Goal: Transaction & Acquisition: Purchase product/service

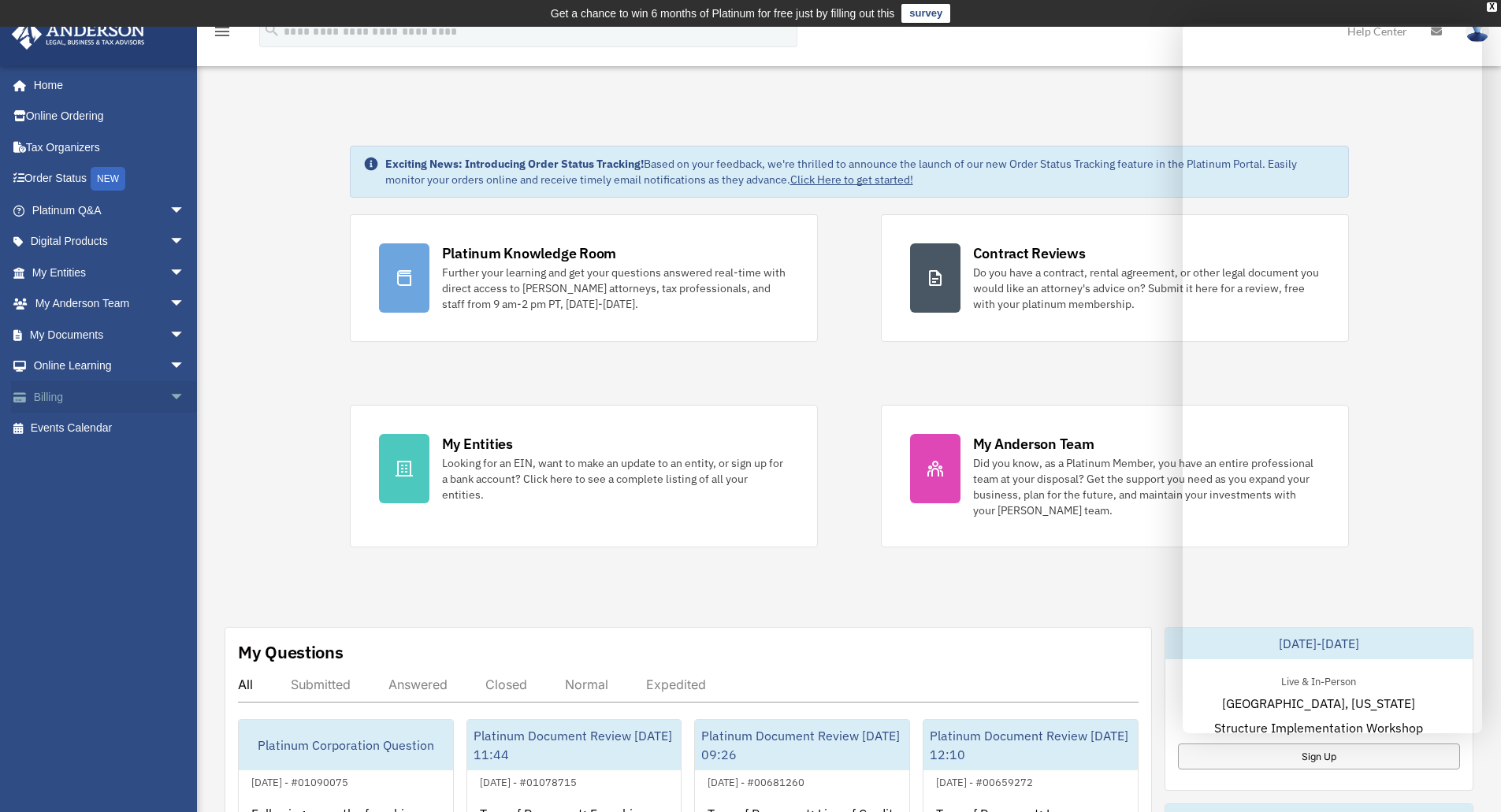
click at [91, 394] on link "Billing arrow_drop_down" at bounding box center [109, 397] width 198 height 31
click at [170, 398] on span "arrow_drop_down" at bounding box center [185, 397] width 31 height 32
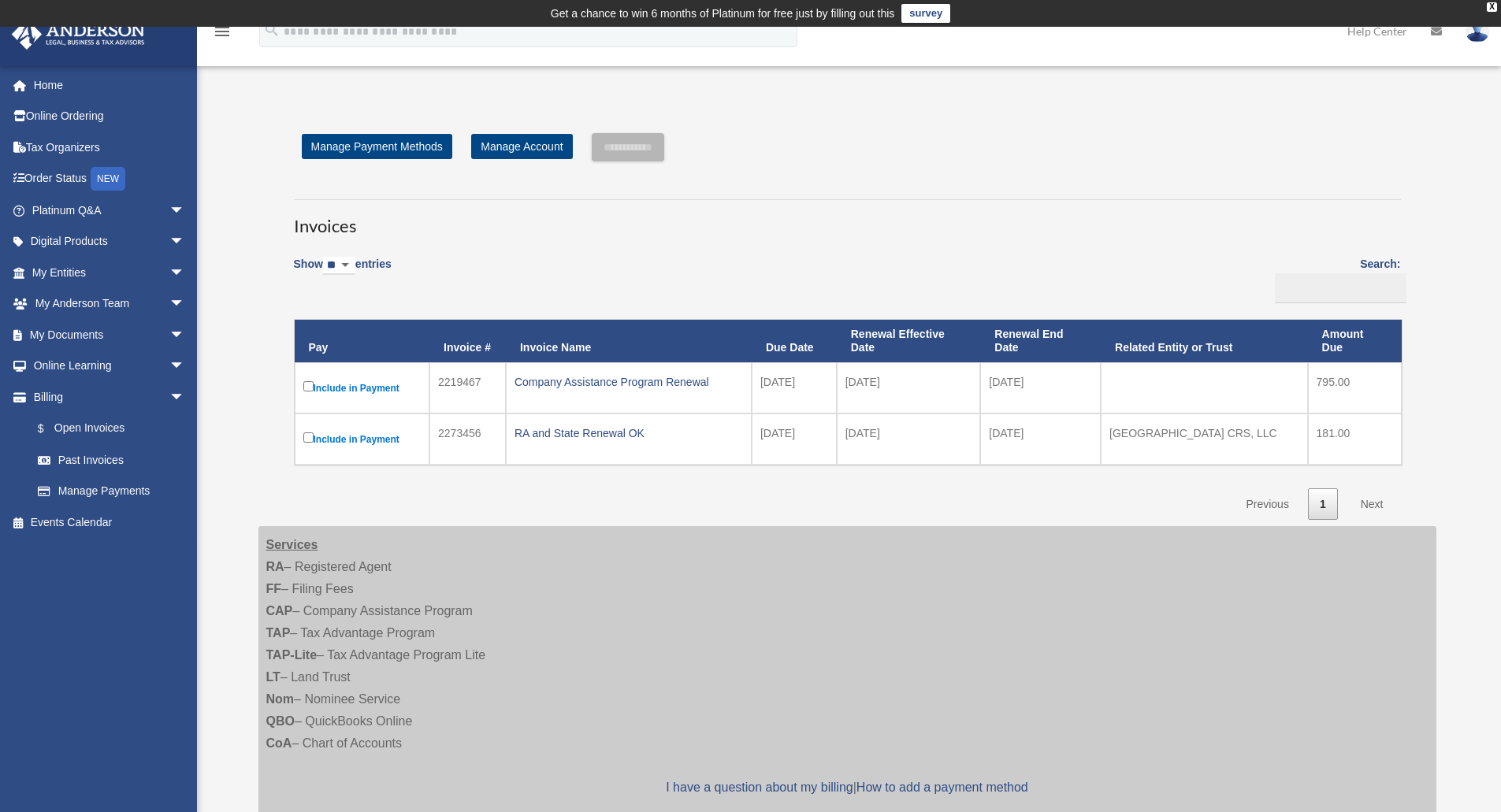
click at [370, 386] on label "Include in Payment" at bounding box center [362, 387] width 118 height 20
click at [353, 387] on label "Include in Payment" at bounding box center [362, 387] width 118 height 20
click at [354, 386] on label "Include in Payment" at bounding box center [362, 387] width 118 height 20
click at [565, 383] on div "Company Assistance Program Renewal" at bounding box center [629, 382] width 228 height 22
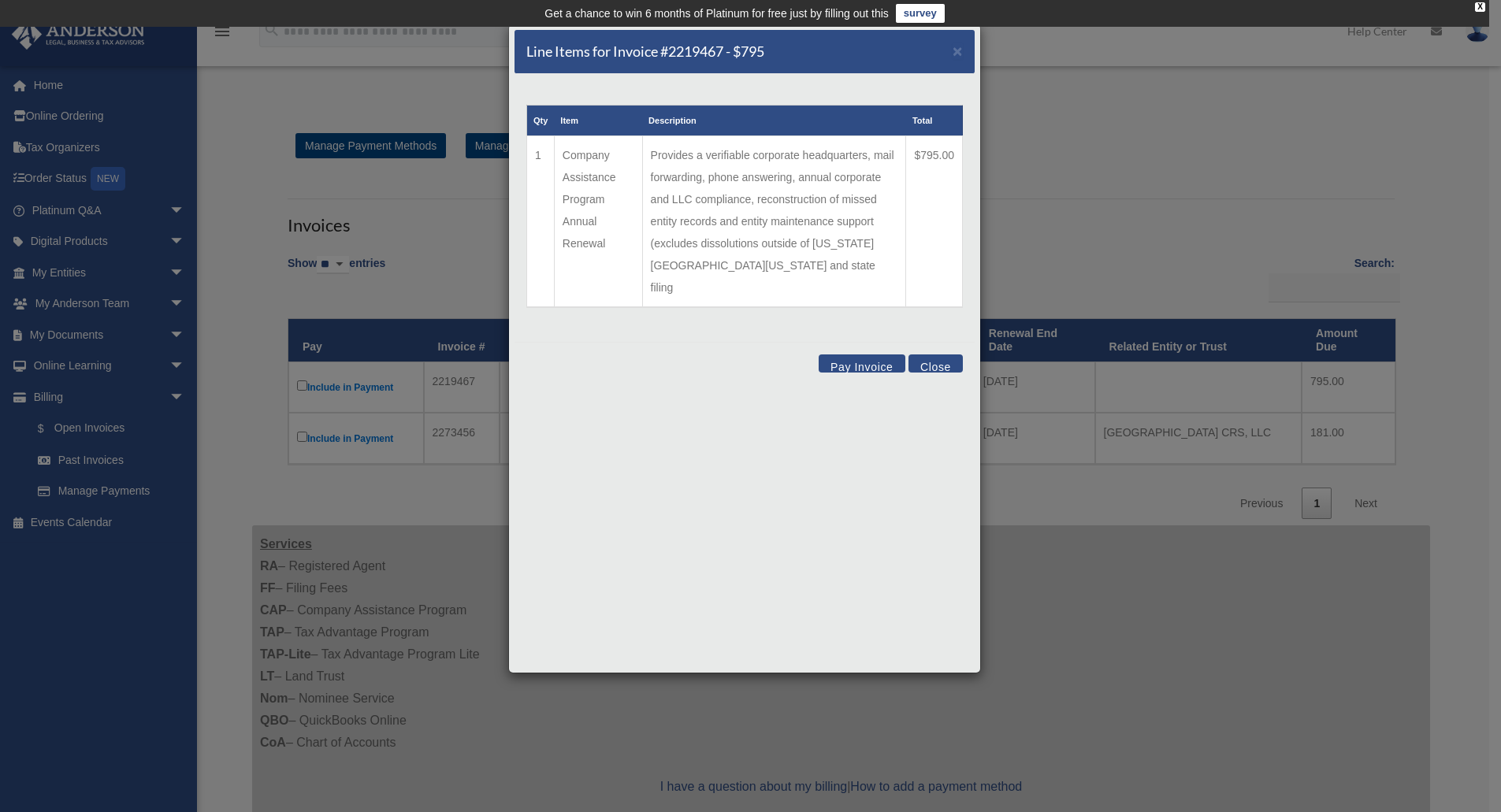
click at [853, 354] on button "Pay Invoice" at bounding box center [862, 363] width 87 height 19
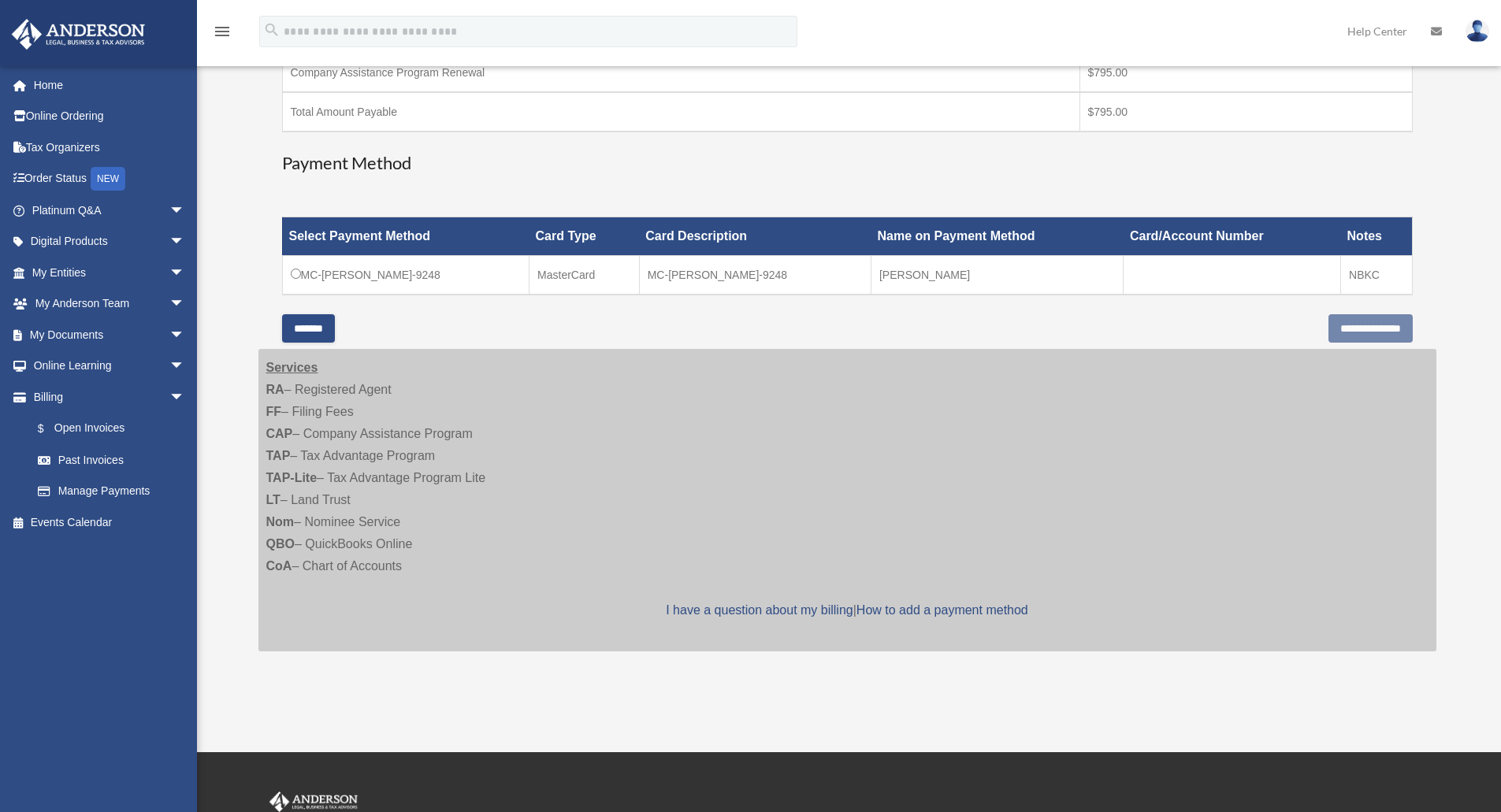
scroll to position [394, 0]
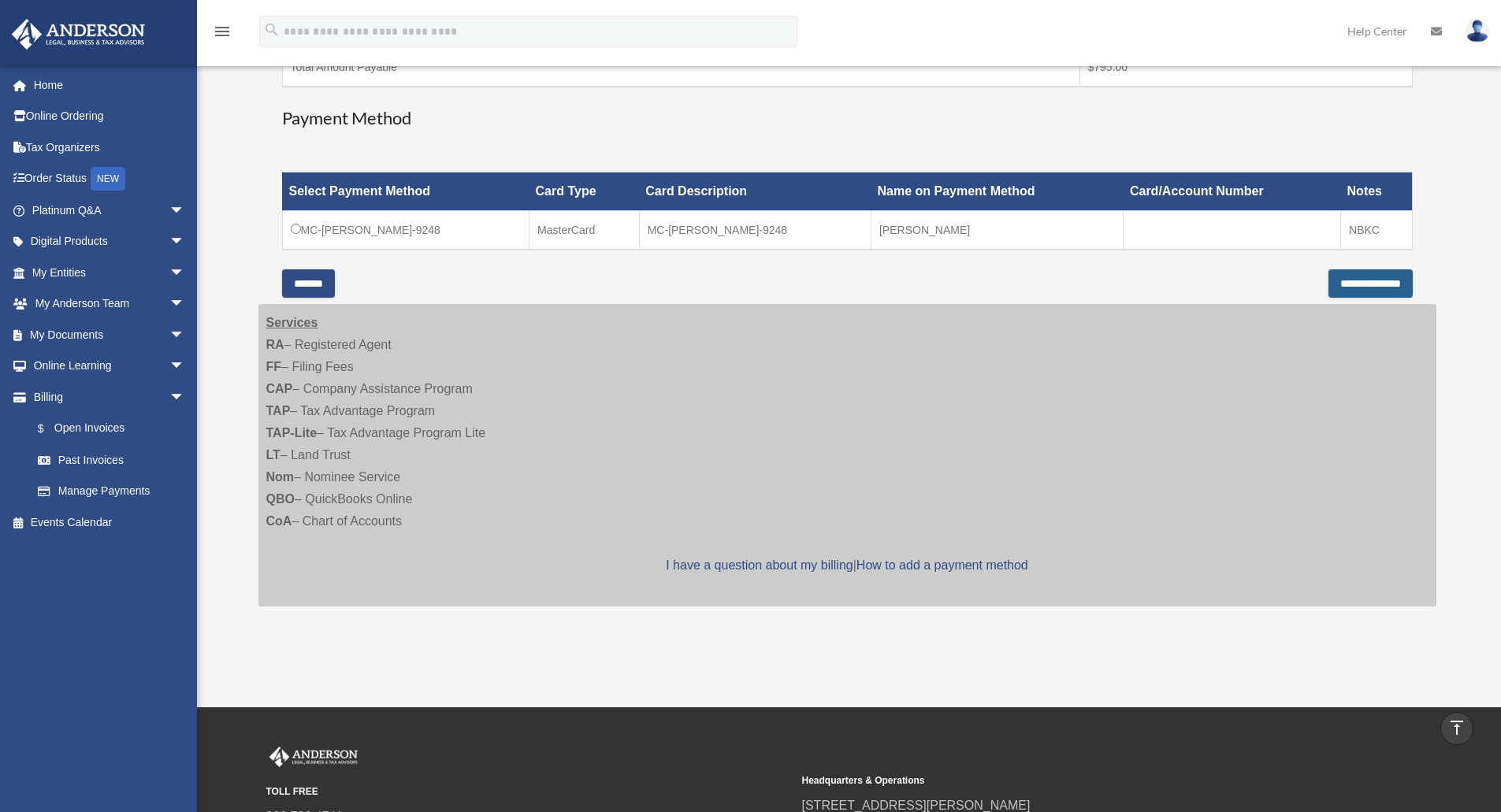
click at [1328, 286] on input "**********" at bounding box center [1370, 283] width 84 height 28
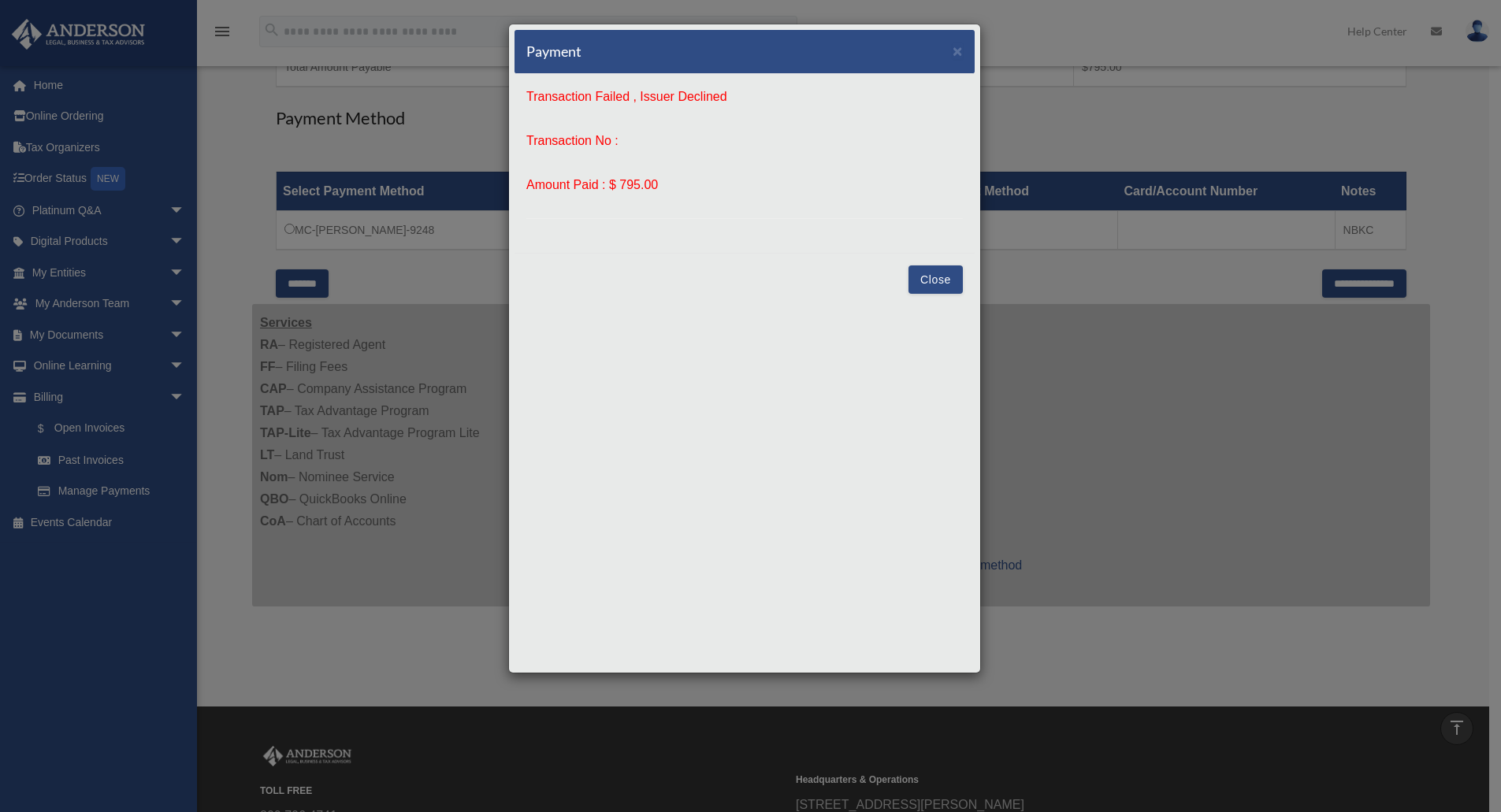
click at [941, 282] on button "Close" at bounding box center [936, 279] width 55 height 28
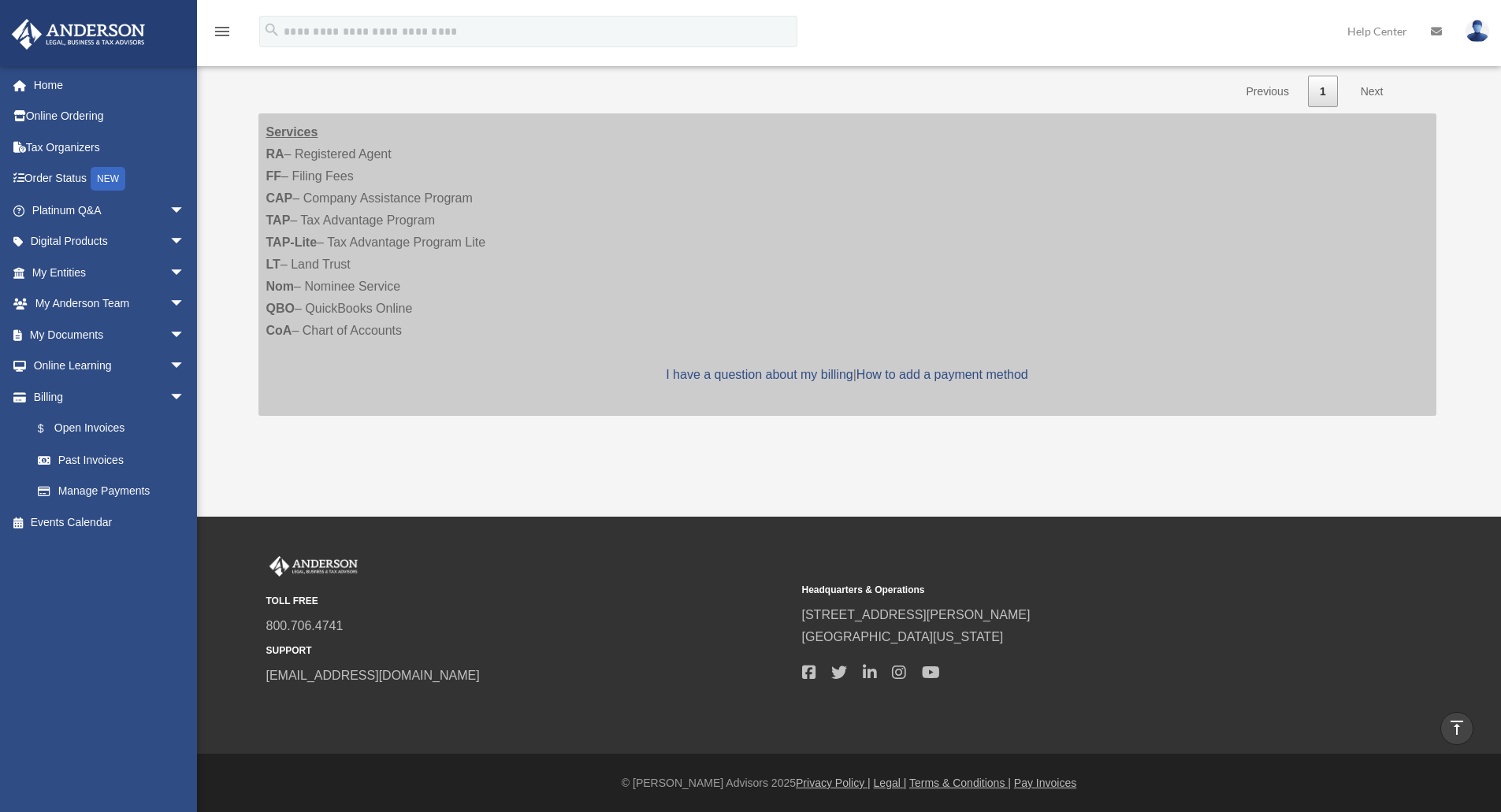
scroll to position [413, 0]
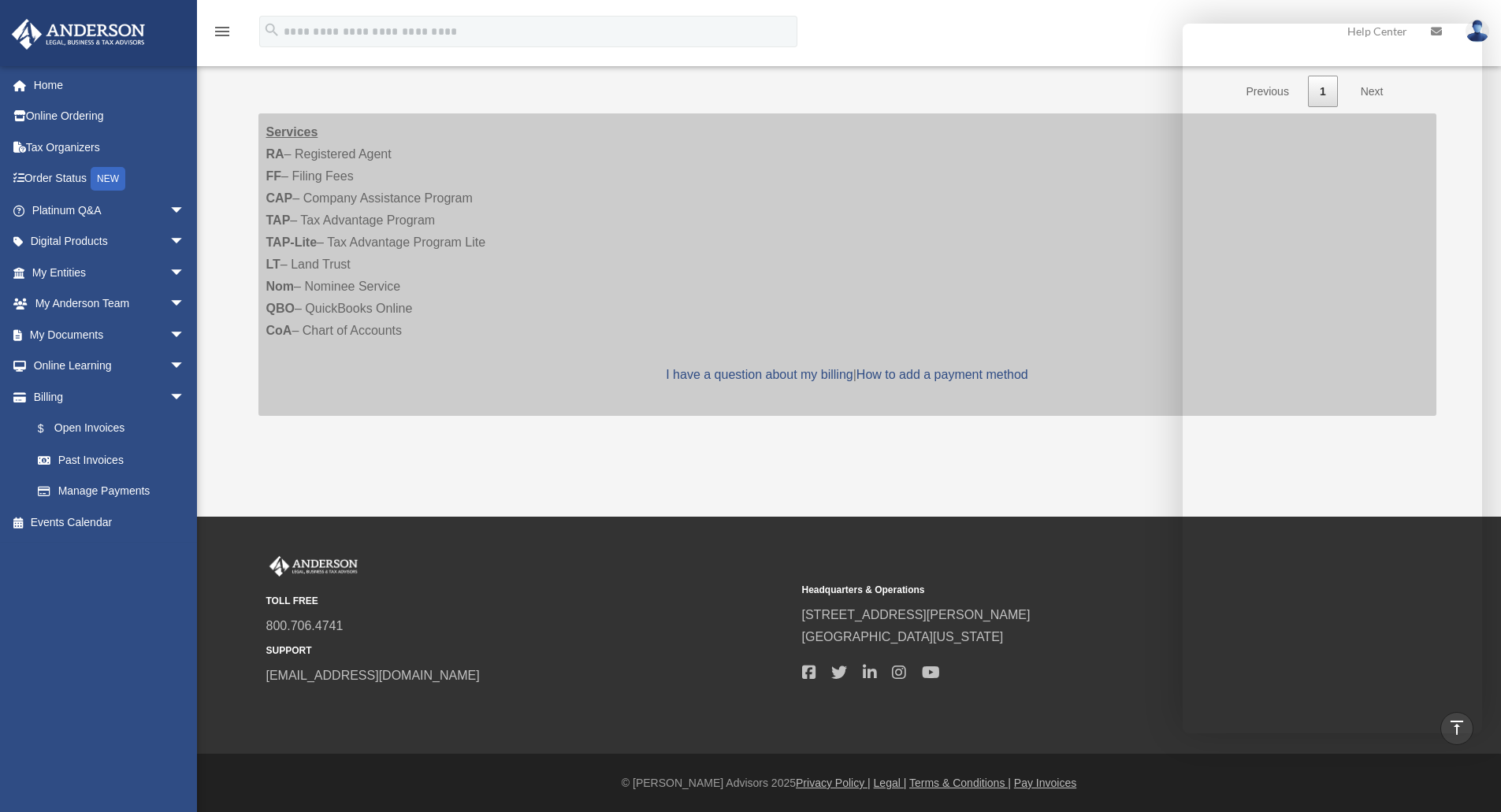
click at [750, 475] on div "Open Invoices tim@theodells.org Sign Out tim@theodells.org Home Online Ordering…" at bounding box center [750, 64] width 1501 height 903
click at [798, 477] on div "Open Invoices tim@theodells.org Sign Out tim@theodells.org Home Online Ordering…" at bounding box center [750, 64] width 1501 height 903
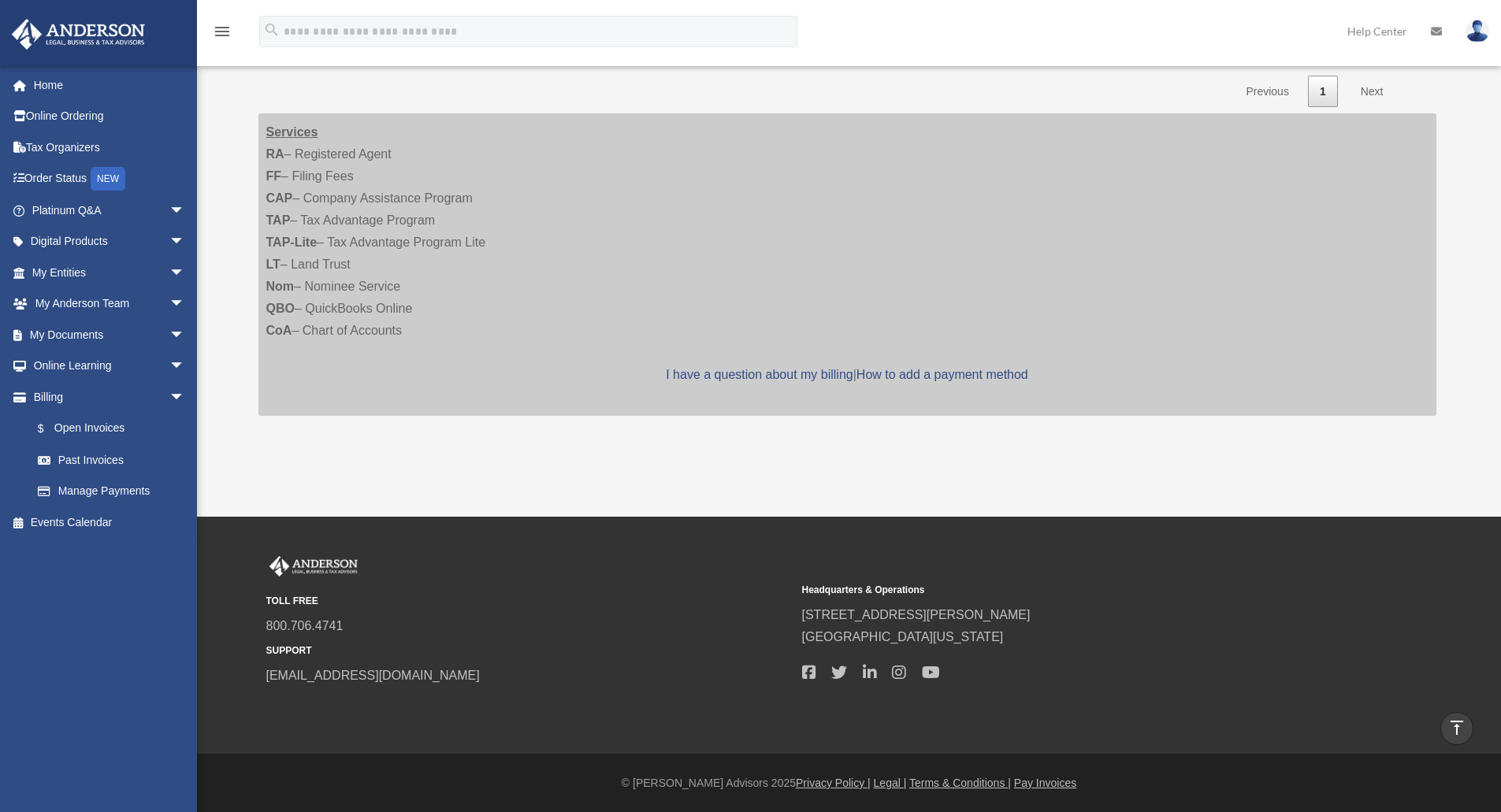
click at [61, 31] on img at bounding box center [78, 33] width 142 height 30
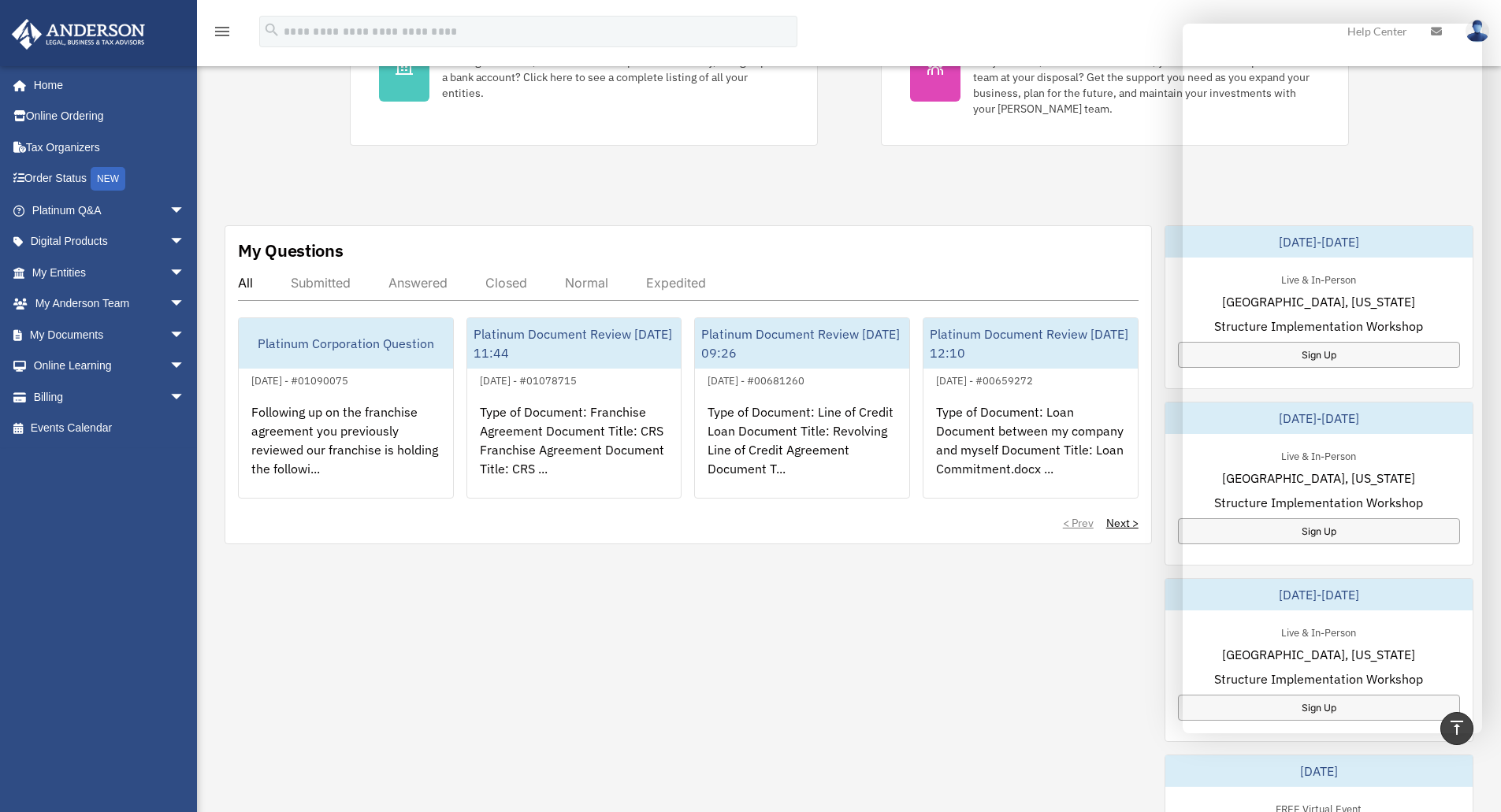
scroll to position [654, 0]
